Goal: Check status

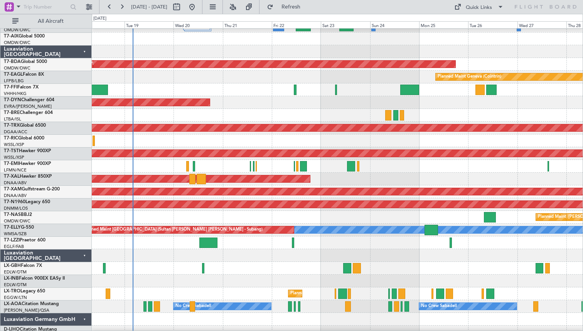
scroll to position [200, 0]
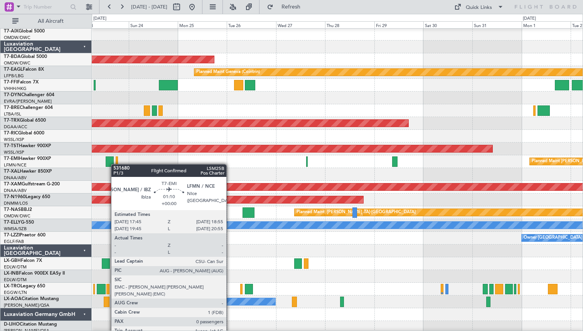
click at [116, 164] on div at bounding box center [117, 161] width 3 height 10
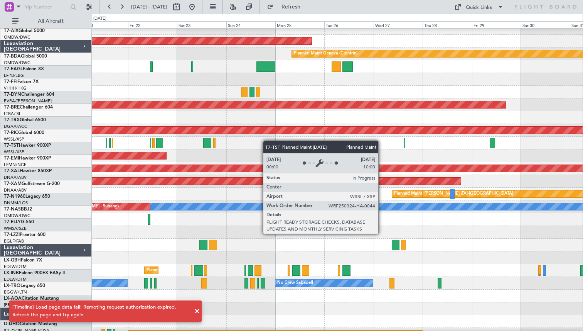
scroll to position [235, 0]
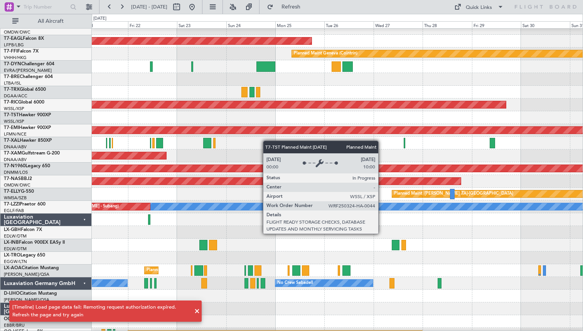
click at [434, 137] on div "Planned Maint [PERSON_NAME]" at bounding box center [337, 143] width 491 height 13
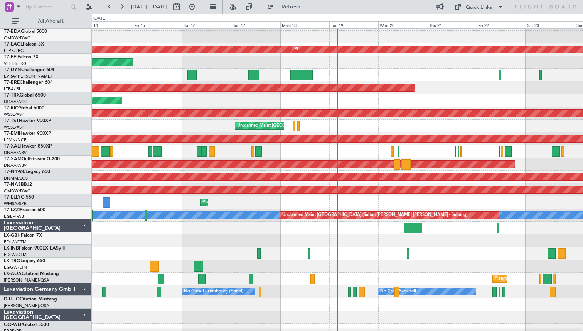
scroll to position [235, 0]
